Goal: Transaction & Acquisition: Download file/media

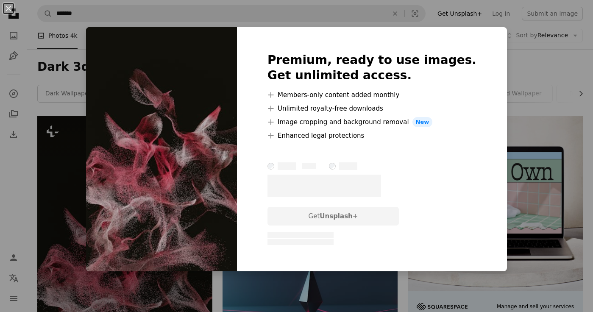
scroll to position [85, 0]
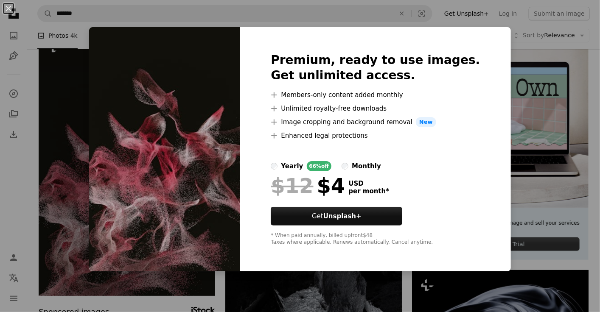
click at [290, 31] on div "Premium, ready to use images. Get unlimited access. A plus sign Members-only co…" at bounding box center [375, 149] width 270 height 244
click at [238, 53] on img at bounding box center [164, 149] width 151 height 244
click at [6, 188] on div "An X shape Premium, ready to use images. Get unlimited access. A plus sign Memb…" at bounding box center [300, 156] width 600 height 312
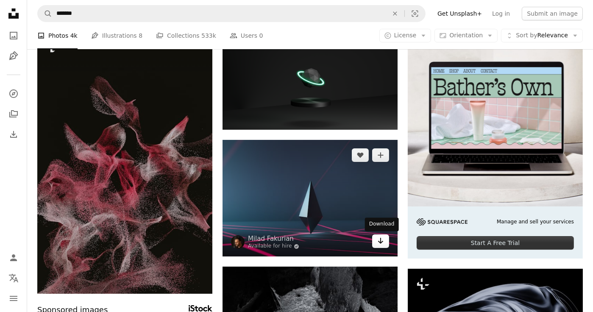
click at [380, 241] on icon "Arrow pointing down" at bounding box center [380, 241] width 7 height 10
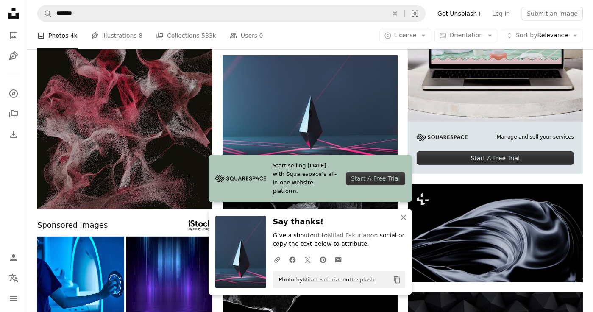
scroll to position [212, 0]
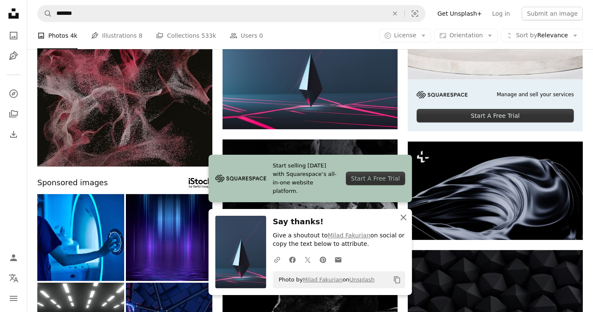
click at [407, 222] on icon "An X shape" at bounding box center [404, 217] width 10 height 10
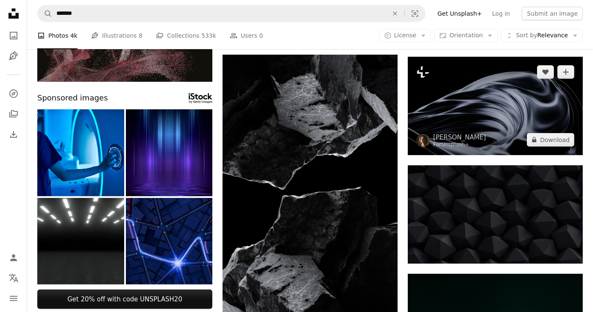
scroll to position [382, 0]
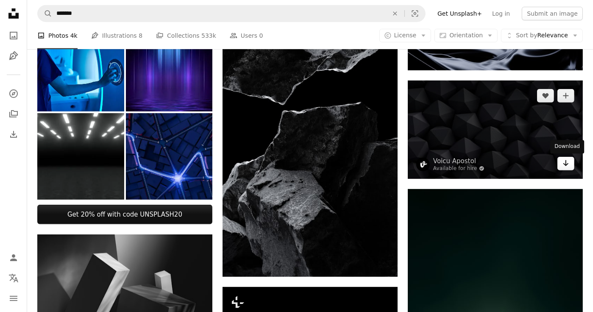
click at [564, 164] on icon "Download" at bounding box center [567, 163] width 6 height 6
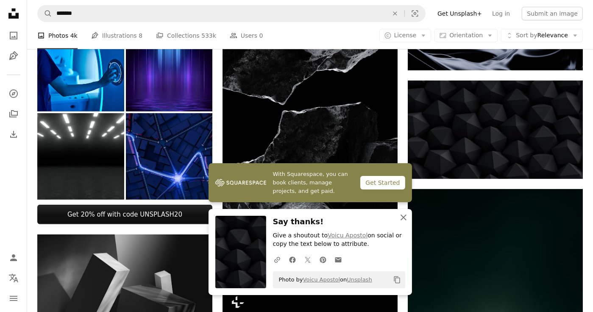
click at [404, 220] on icon "An X shape" at bounding box center [404, 217] width 10 height 10
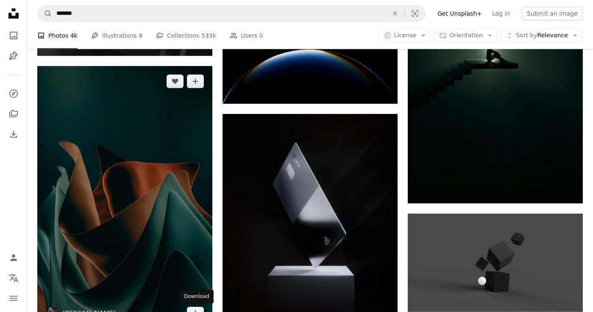
scroll to position [806, 0]
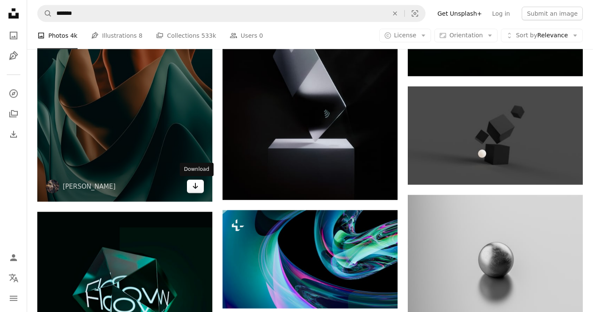
click at [198, 189] on icon "Arrow pointing down" at bounding box center [195, 186] width 7 height 10
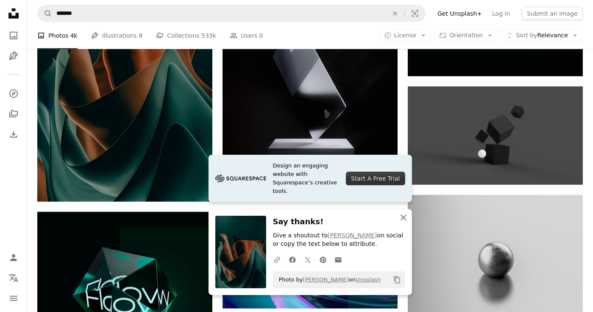
click at [405, 215] on icon "An X shape" at bounding box center [404, 217] width 10 height 10
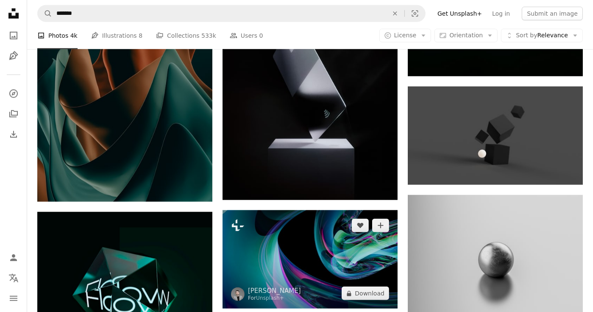
scroll to position [933, 0]
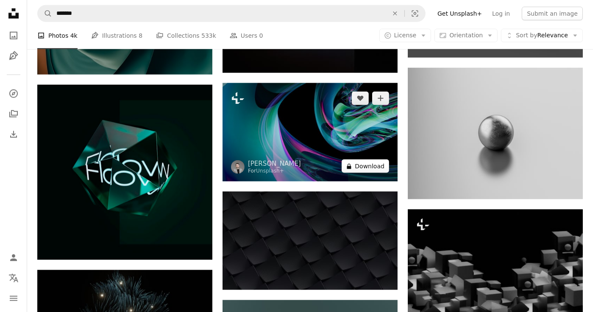
click at [365, 169] on button "A lock Download" at bounding box center [366, 166] width 48 height 14
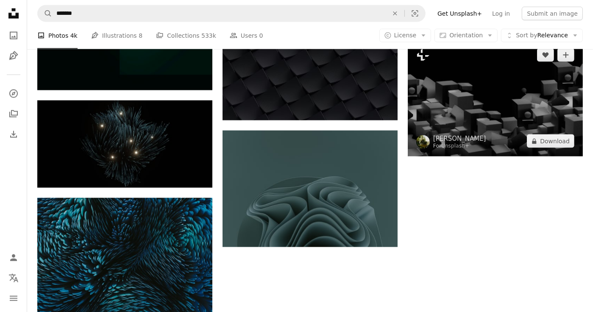
scroll to position [1060, 0]
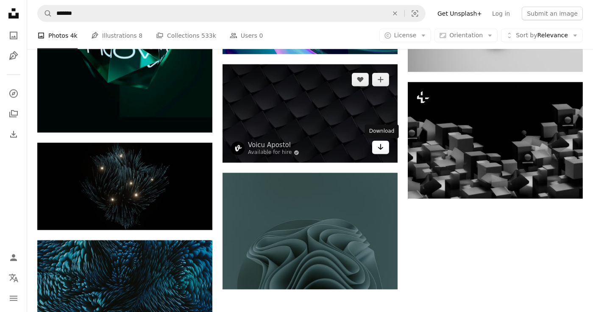
click at [378, 148] on icon "Arrow pointing down" at bounding box center [380, 147] width 7 height 10
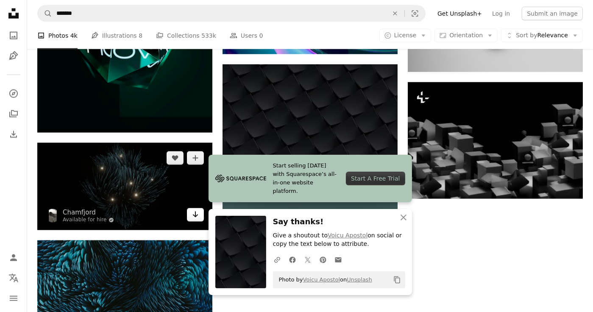
click at [198, 220] on link "Arrow pointing down" at bounding box center [195, 215] width 17 height 14
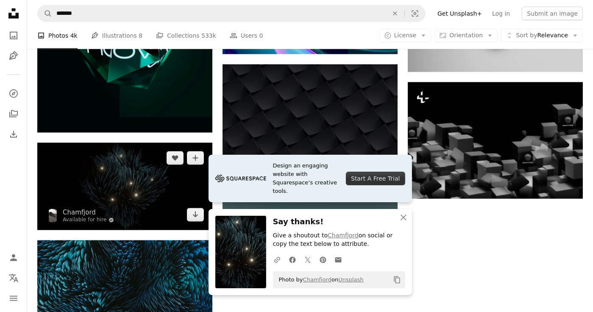
scroll to position [1188, 0]
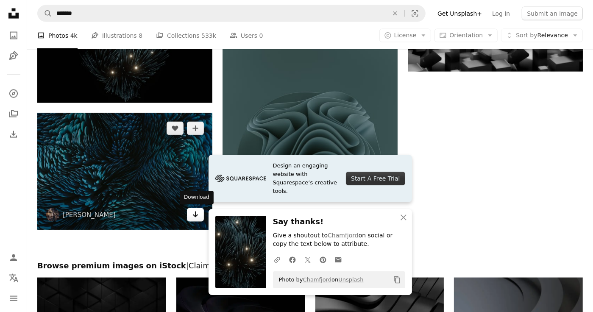
click at [195, 212] on icon "Download" at bounding box center [196, 215] width 6 height 6
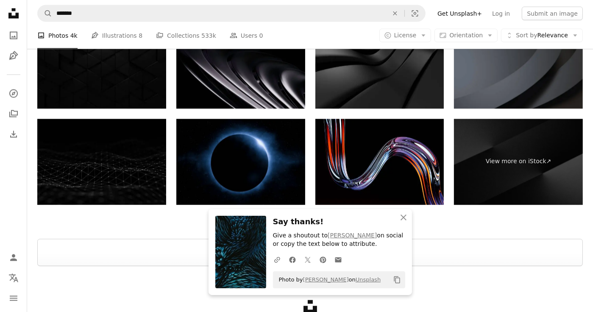
scroll to position [1400, 0]
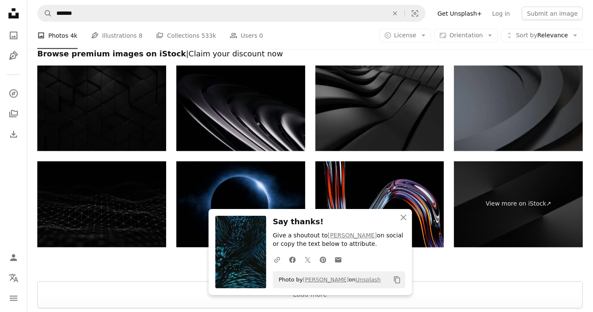
click at [414, 192] on img at bounding box center [380, 205] width 129 height 86
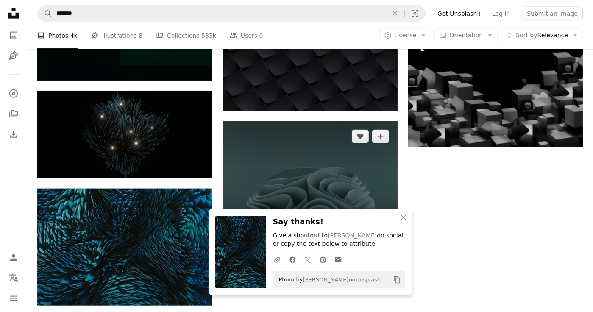
scroll to position [1197, 0]
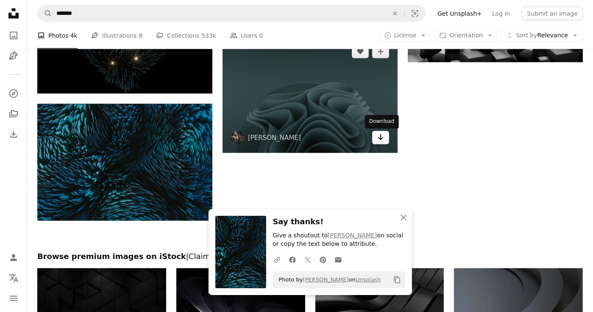
click at [383, 139] on icon "Arrow pointing down" at bounding box center [380, 137] width 7 height 10
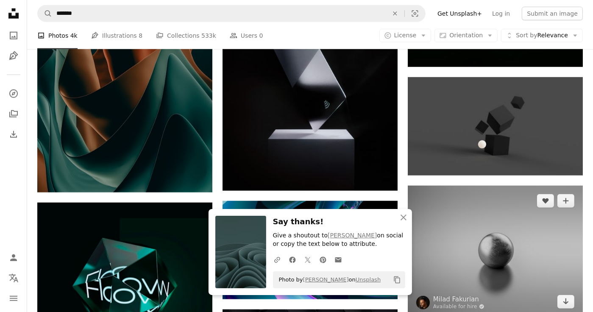
scroll to position [730, 0]
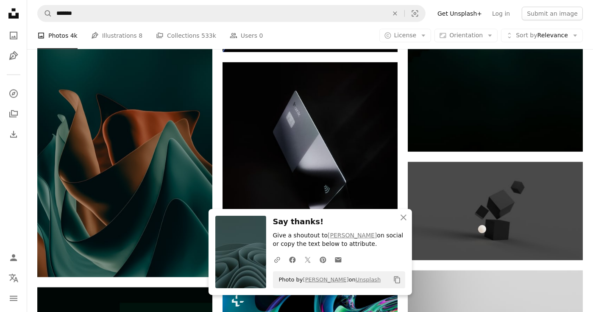
click at [586, 220] on div "Plus sign for Unsplash+ A heart A plus sign [PERSON_NAME] For Unsplash+ A lock …" at bounding box center [310, 37] width 566 height 1302
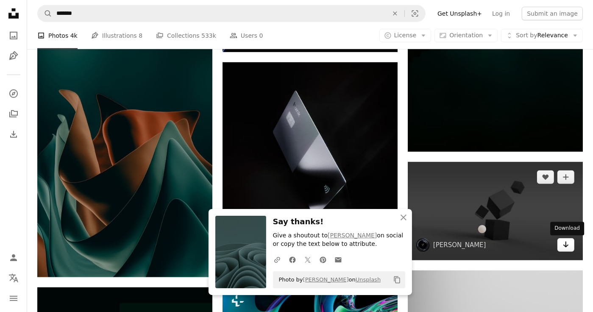
click at [566, 244] on icon "Download" at bounding box center [567, 245] width 6 height 6
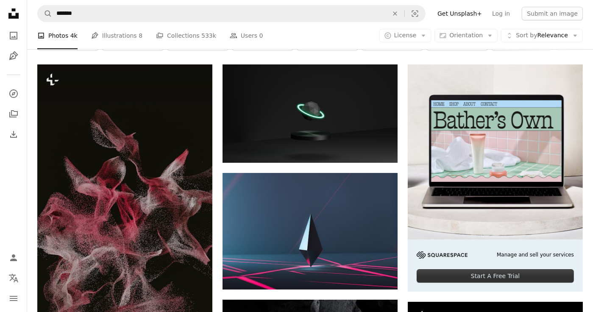
scroll to position [0, 0]
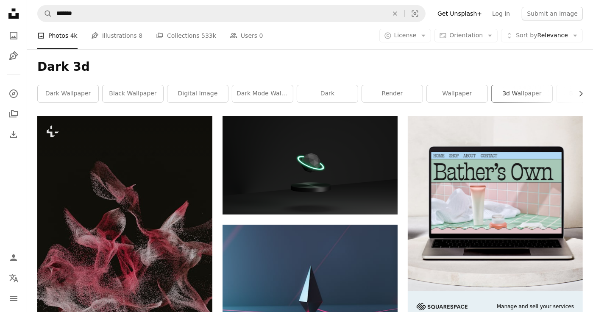
click at [542, 93] on link "3d wallpaper" at bounding box center [522, 93] width 61 height 17
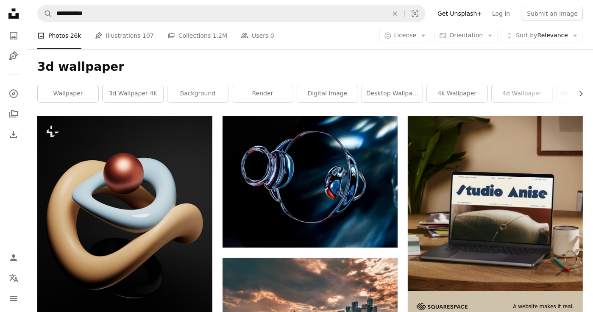
scroll to position [42, 0]
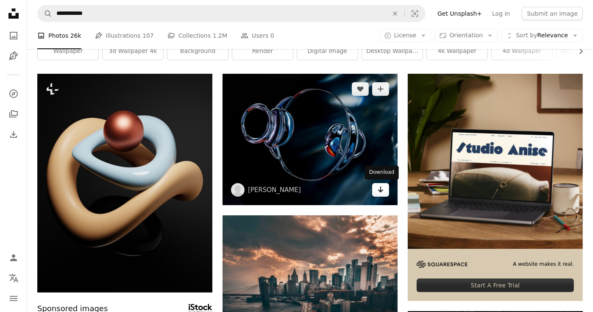
click at [378, 190] on icon "Arrow pointing down" at bounding box center [380, 189] width 7 height 10
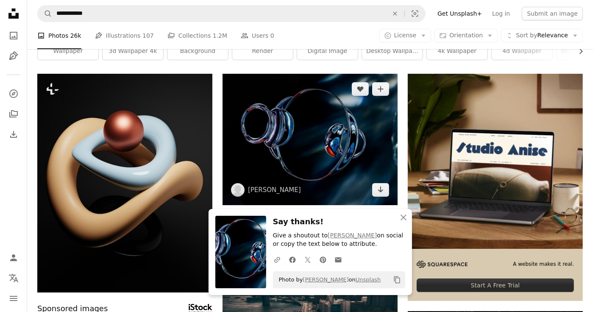
scroll to position [127, 0]
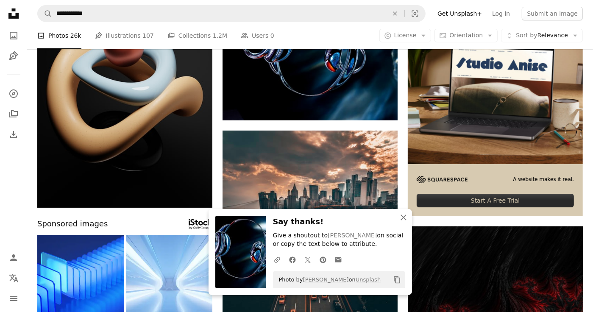
click at [402, 217] on icon "button" at bounding box center [404, 218] width 6 height 6
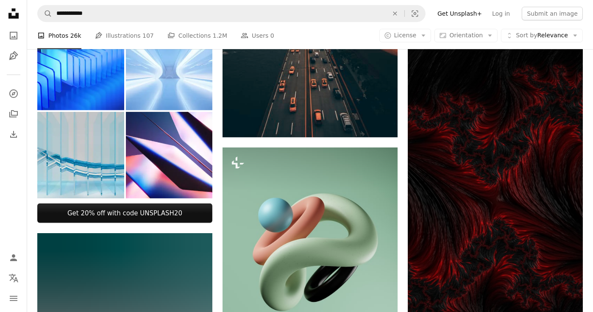
scroll to position [424, 0]
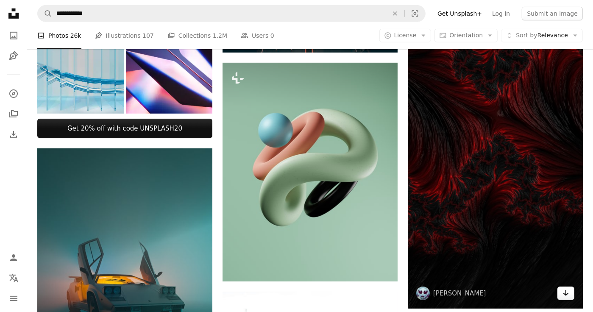
click at [563, 296] on icon "Arrow pointing down" at bounding box center [566, 293] width 7 height 10
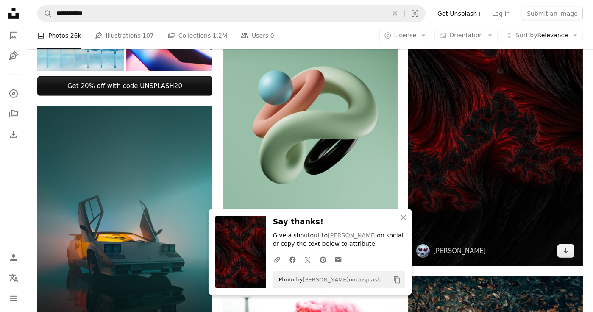
scroll to position [551, 0]
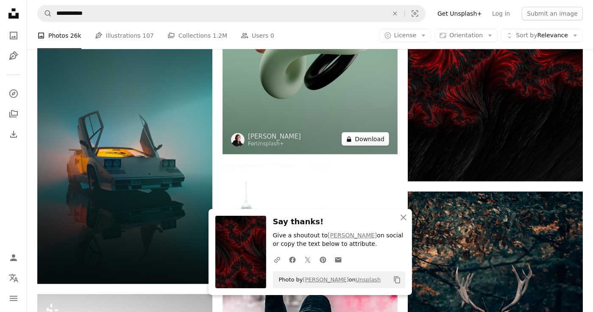
click at [378, 139] on button "A lock Download" at bounding box center [366, 139] width 48 height 14
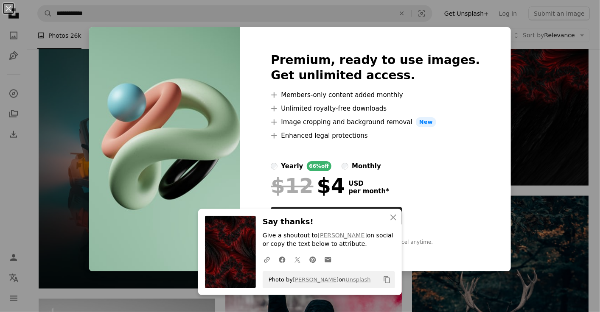
click at [460, 83] on div "Premium, ready to use images. Get unlimited access. A plus sign Members-only co…" at bounding box center [375, 149] width 270 height 244
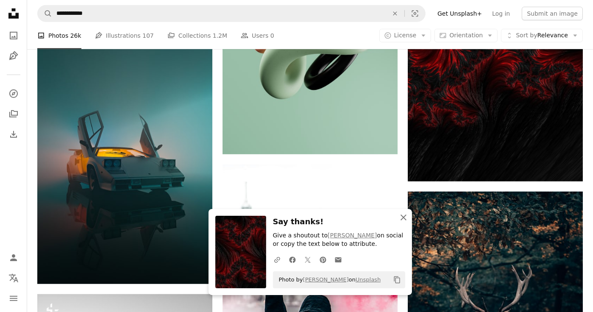
click at [402, 218] on icon "button" at bounding box center [404, 218] width 6 height 6
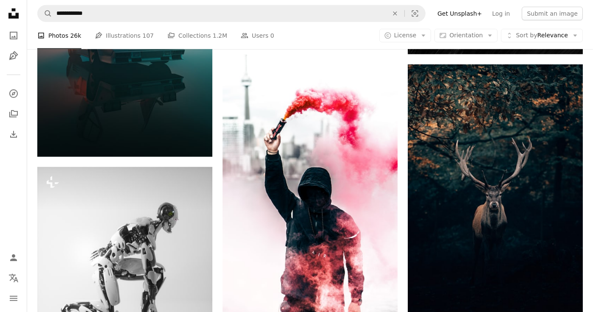
scroll to position [721, 0]
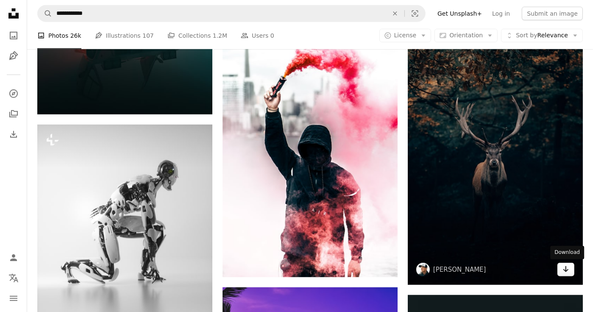
click at [564, 268] on icon "Arrow pointing down" at bounding box center [566, 269] width 7 height 10
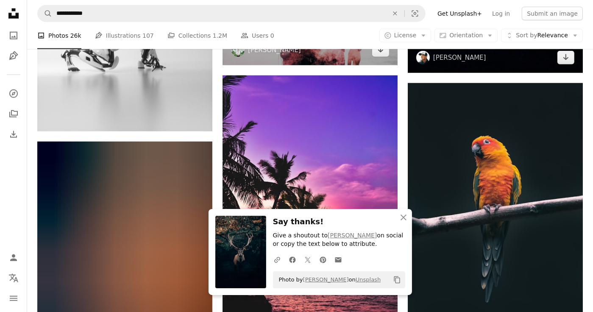
scroll to position [1018, 0]
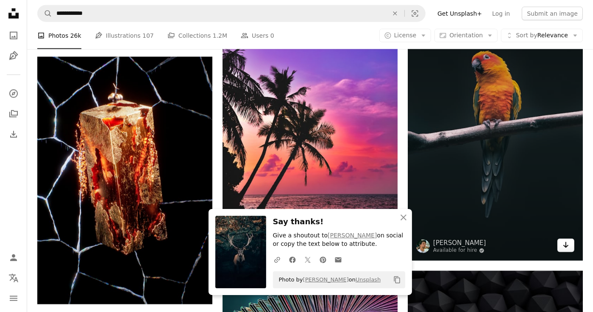
click at [570, 246] on link "Arrow pointing down" at bounding box center [566, 246] width 17 height 14
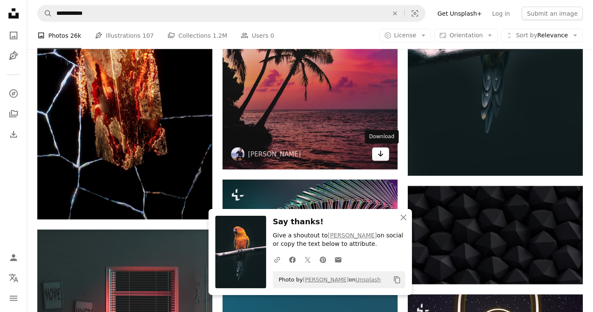
click at [379, 157] on icon "Arrow pointing down" at bounding box center [380, 154] width 7 height 10
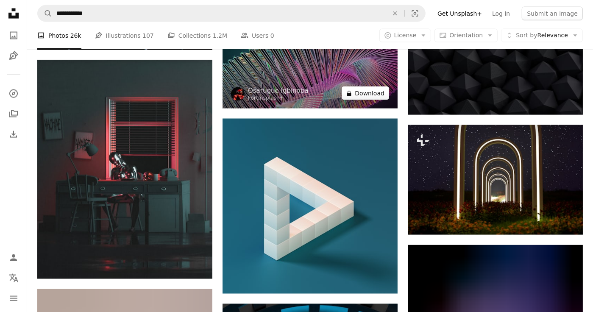
scroll to position [1315, 0]
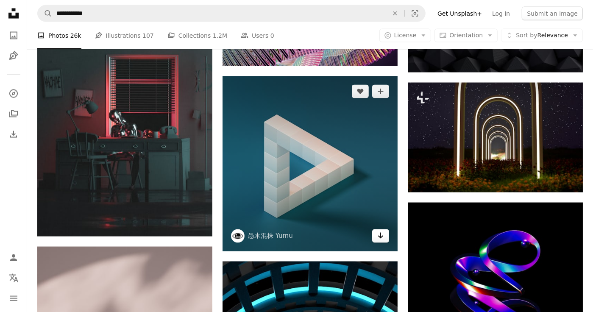
click at [374, 235] on link "Arrow pointing down" at bounding box center [380, 236] width 17 height 14
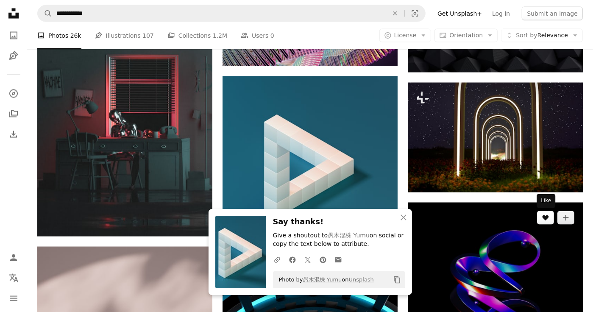
scroll to position [1442, 0]
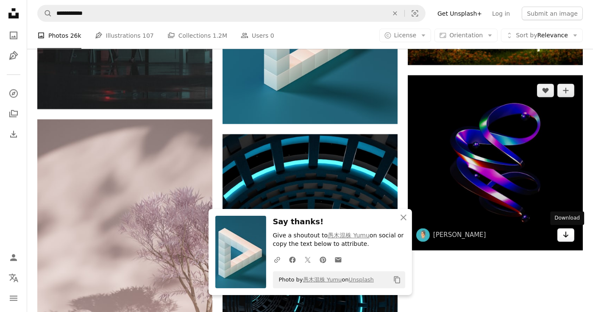
click at [565, 234] on icon "Arrow pointing down" at bounding box center [566, 235] width 7 height 10
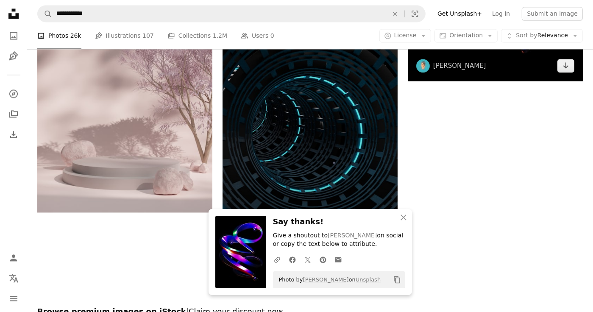
scroll to position [1696, 0]
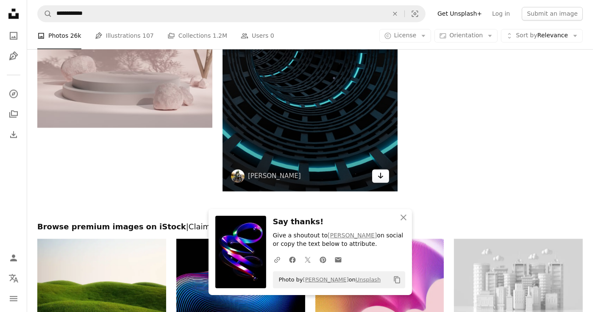
click at [383, 177] on icon "Arrow pointing down" at bounding box center [380, 175] width 7 height 10
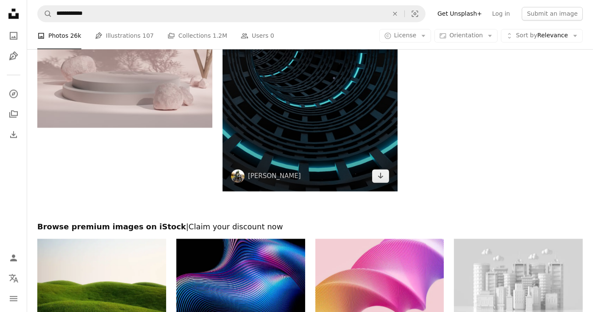
scroll to position [1569, 0]
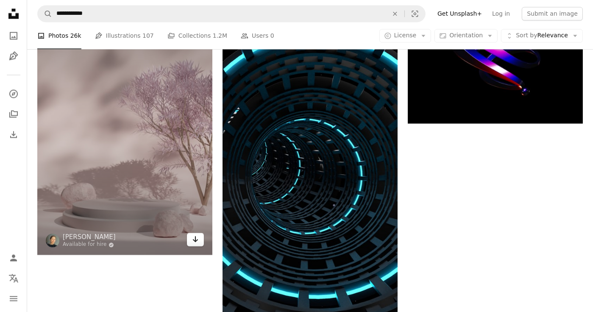
click at [198, 237] on icon "Arrow pointing down" at bounding box center [195, 239] width 7 height 10
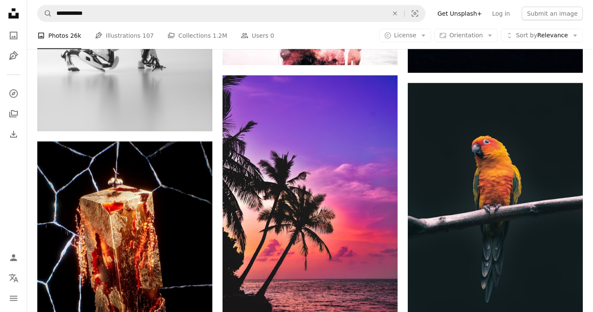
scroll to position [1060, 0]
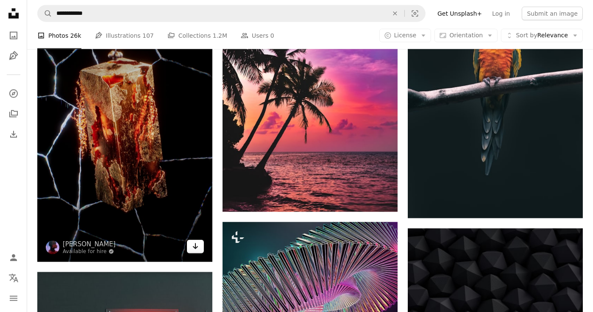
click at [193, 249] on icon "Arrow pointing down" at bounding box center [195, 246] width 7 height 10
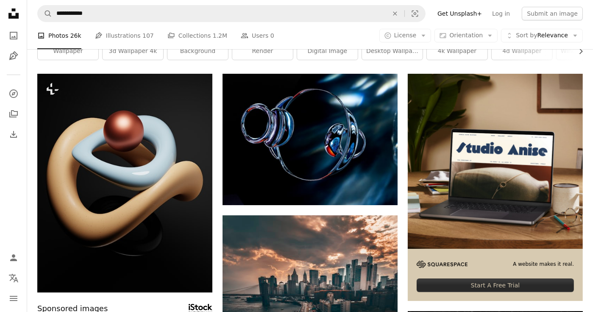
scroll to position [0, 0]
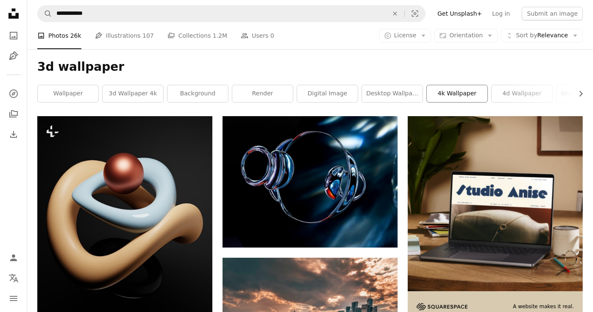
click at [441, 94] on link "4k wallpaper" at bounding box center [457, 93] width 61 height 17
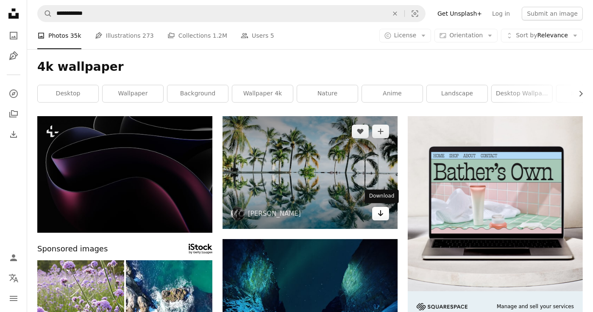
click at [377, 208] on icon "Arrow pointing down" at bounding box center [380, 213] width 7 height 10
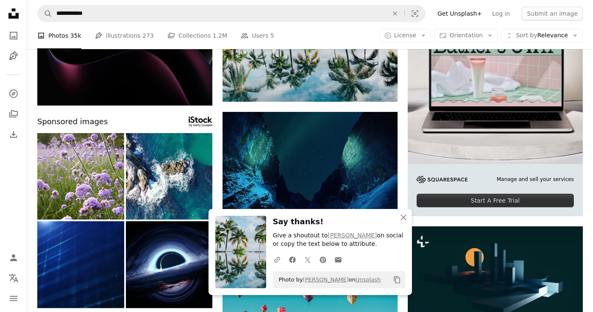
scroll to position [212, 0]
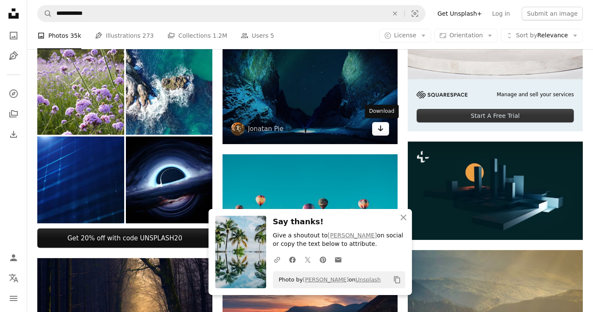
click at [380, 129] on icon "Arrow pointing down" at bounding box center [380, 128] width 7 height 10
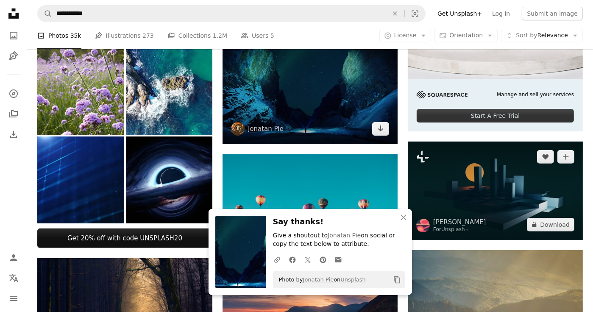
scroll to position [297, 0]
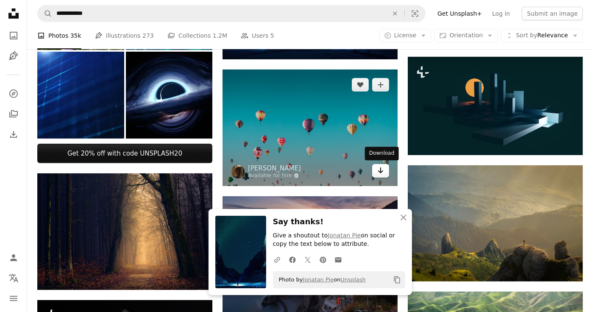
click at [380, 170] on icon "Arrow pointing down" at bounding box center [380, 170] width 7 height 10
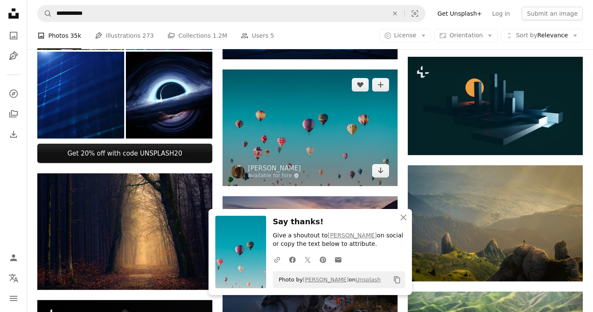
scroll to position [424, 0]
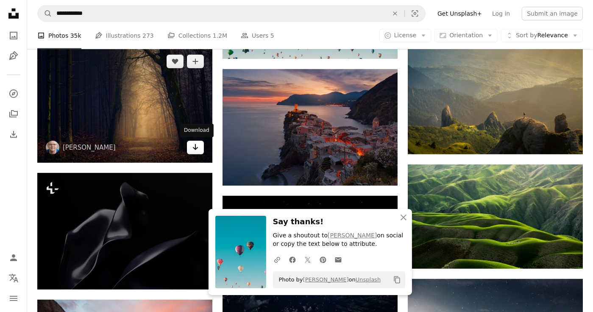
click at [198, 148] on icon "Download" at bounding box center [196, 147] width 6 height 6
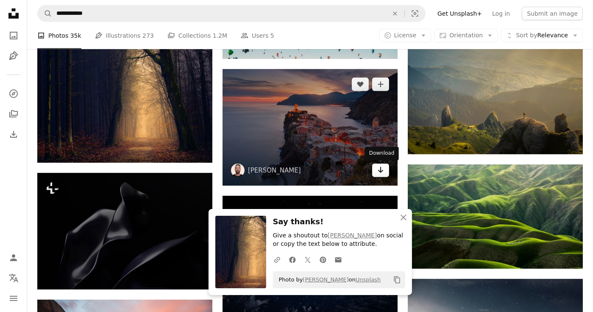
click at [380, 173] on icon "Arrow pointing down" at bounding box center [380, 170] width 7 height 10
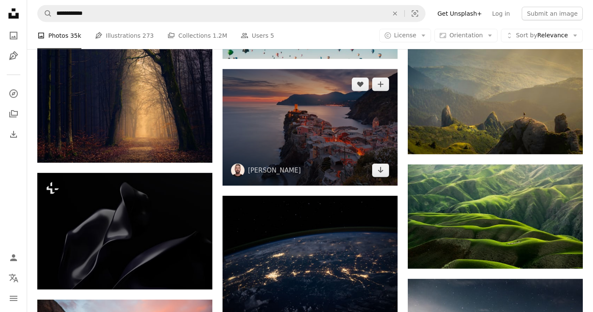
scroll to position [509, 0]
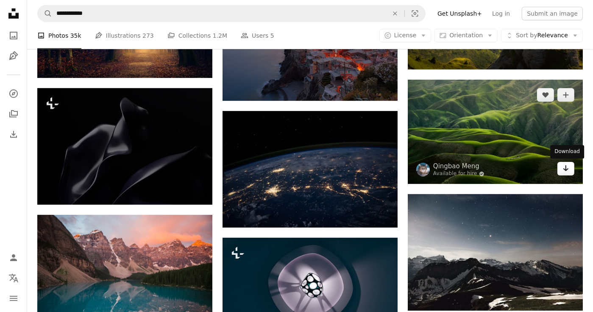
click at [564, 170] on icon "Arrow pointing down" at bounding box center [566, 168] width 7 height 10
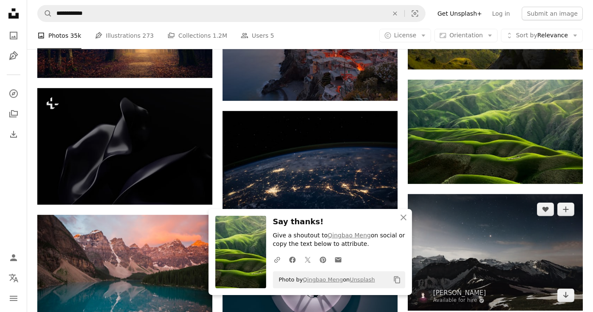
scroll to position [636, 0]
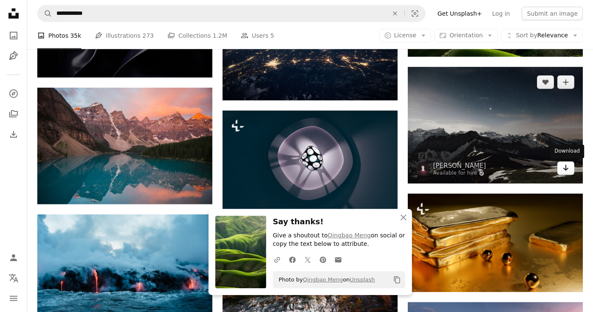
click at [562, 170] on link "Arrow pointing down" at bounding box center [566, 169] width 17 height 14
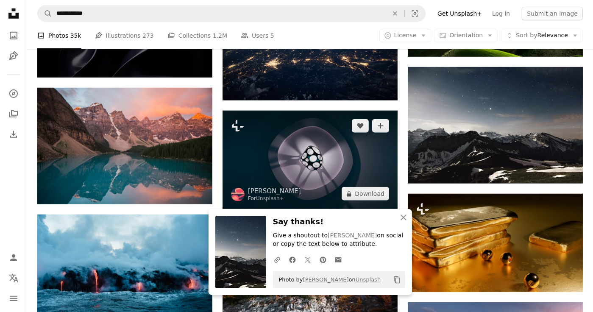
scroll to position [721, 0]
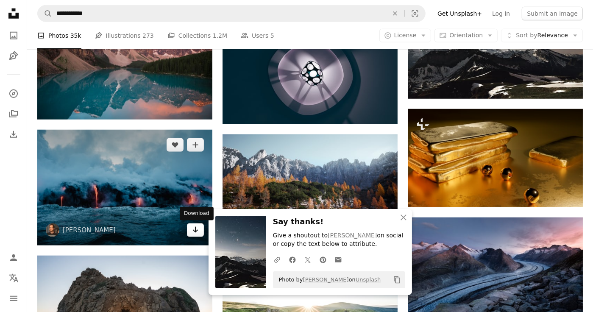
click at [193, 235] on icon "Arrow pointing down" at bounding box center [195, 230] width 7 height 10
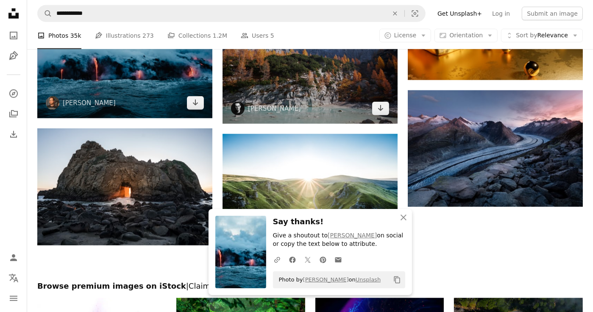
scroll to position [933, 0]
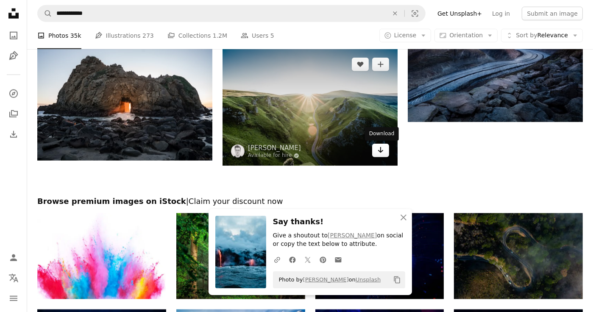
click at [380, 154] on icon "Arrow pointing down" at bounding box center [380, 150] width 7 height 10
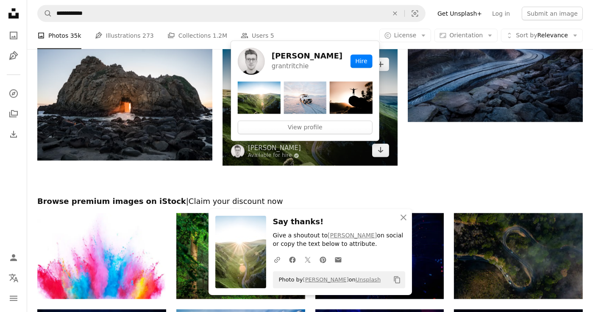
scroll to position [806, 0]
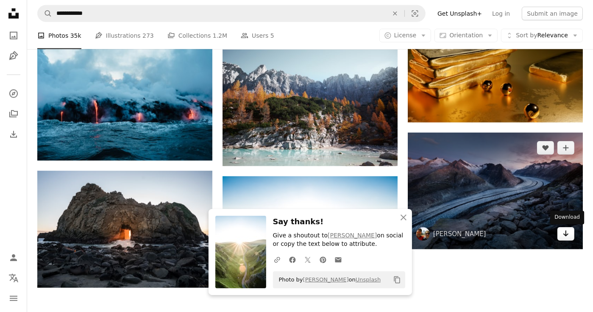
click at [568, 234] on icon "Arrow pointing down" at bounding box center [566, 234] width 7 height 10
